Goal: Use online tool/utility: Utilize a website feature to perform a specific function

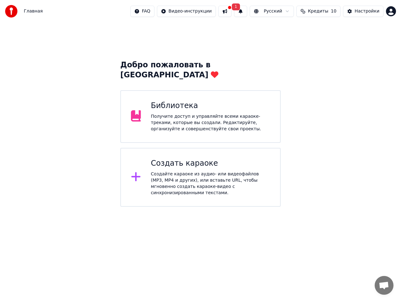
click at [188, 159] on div "Создать караоке" at bounding box center [210, 164] width 119 height 10
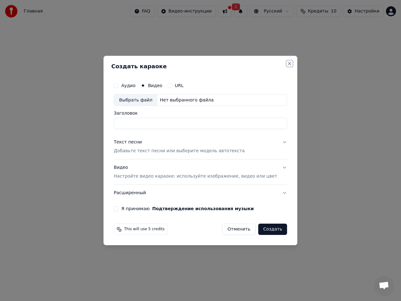
click at [288, 63] on button "Close" at bounding box center [290, 63] width 5 height 5
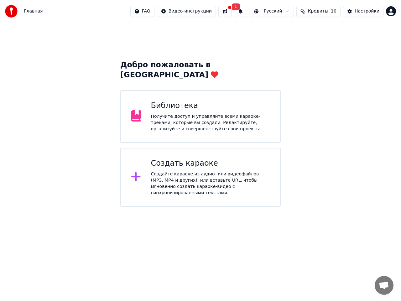
click at [240, 4] on span "1" at bounding box center [236, 6] width 8 height 7
click at [289, 30] on button "Обновить" at bounding box center [296, 30] width 33 height 11
click at [189, 159] on div "Создать караоке Создайте караоке из аудио- или видеофайлов (MP3, MP4 и других),…" at bounding box center [210, 178] width 119 height 38
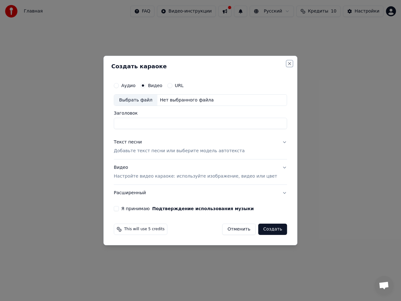
click at [288, 63] on button "Close" at bounding box center [290, 63] width 5 height 5
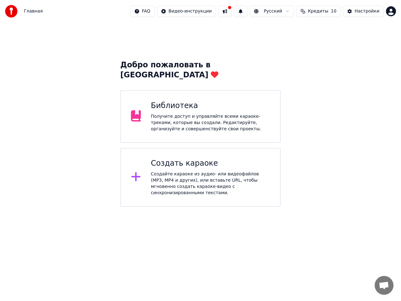
click at [326, 11] on span "Кредиты" at bounding box center [318, 11] width 20 height 6
